Goal: Information Seeking & Learning: Compare options

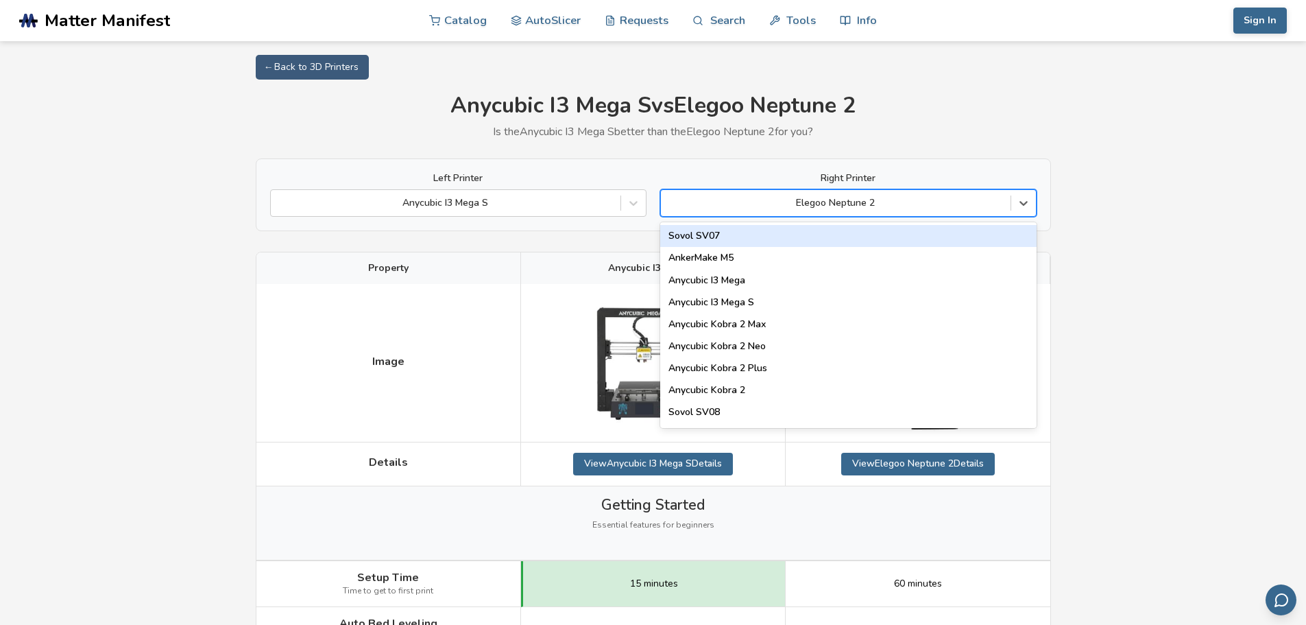
click at [917, 204] on div at bounding box center [836, 203] width 336 height 14
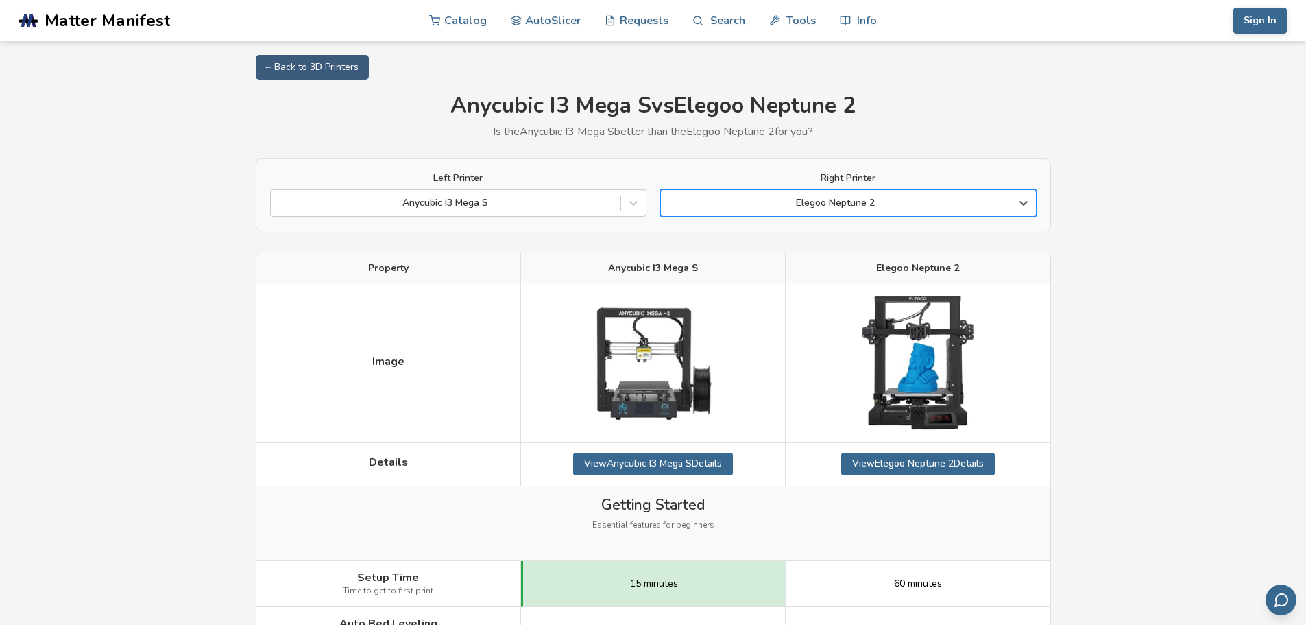
click at [917, 204] on div at bounding box center [836, 203] width 336 height 14
click at [553, 197] on div at bounding box center [446, 203] width 336 height 14
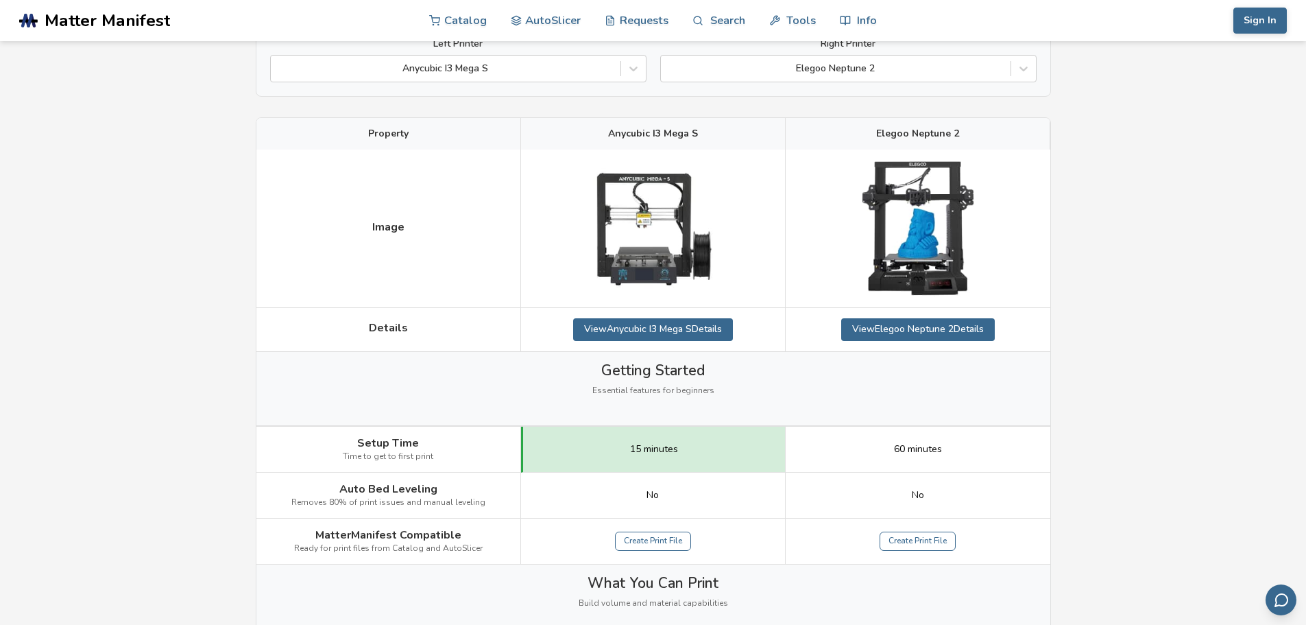
scroll to position [137, 0]
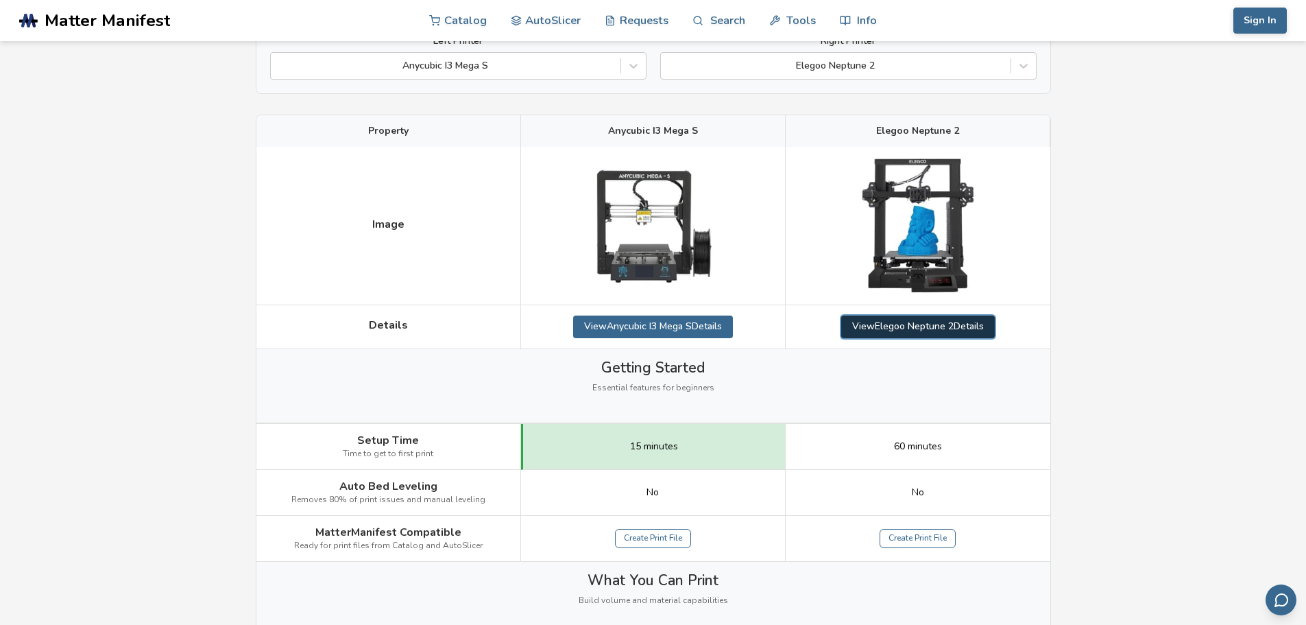
click at [899, 328] on link "View Elegoo Neptune 2 Details" at bounding box center [918, 326] width 154 height 22
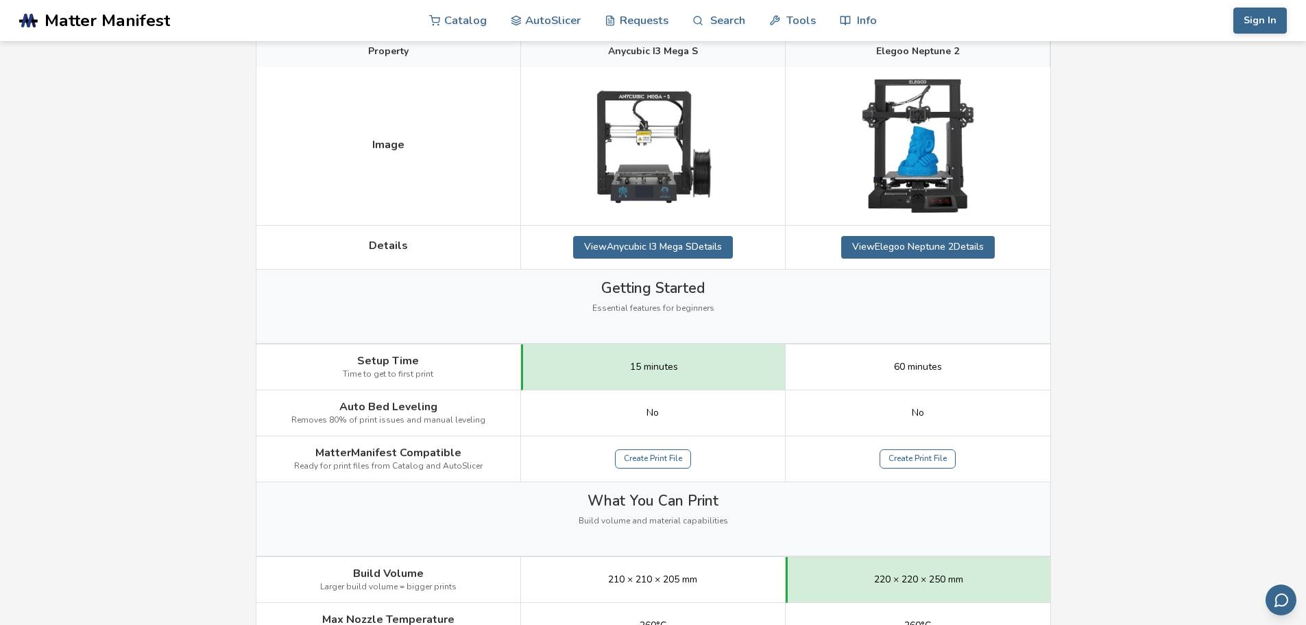
scroll to position [343, 0]
